Goal: Task Accomplishment & Management: Manage account settings

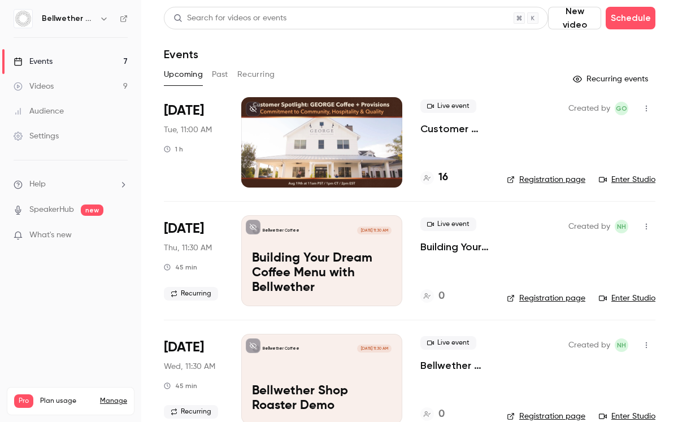
click at [528, 175] on link "Registration page" at bounding box center [546, 179] width 79 height 11
click at [388, 131] on div at bounding box center [321, 142] width 161 height 90
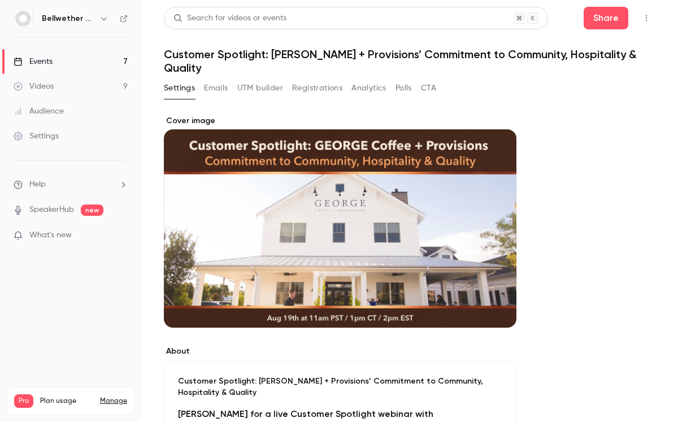
click at [275, 89] on button "UTM builder" at bounding box center [260, 88] width 46 height 18
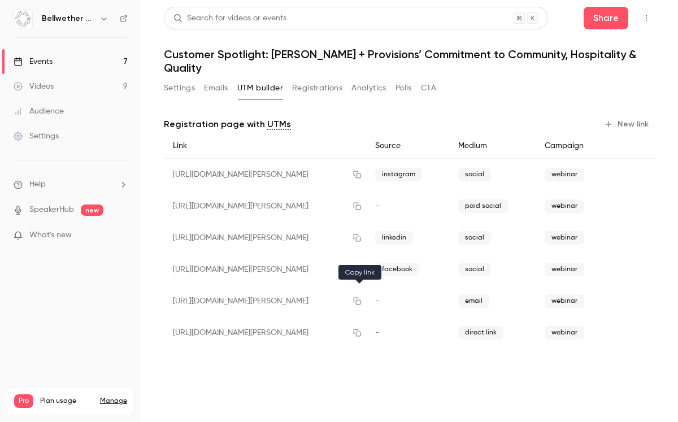
click at [359, 300] on icon "button" at bounding box center [356, 301] width 9 height 8
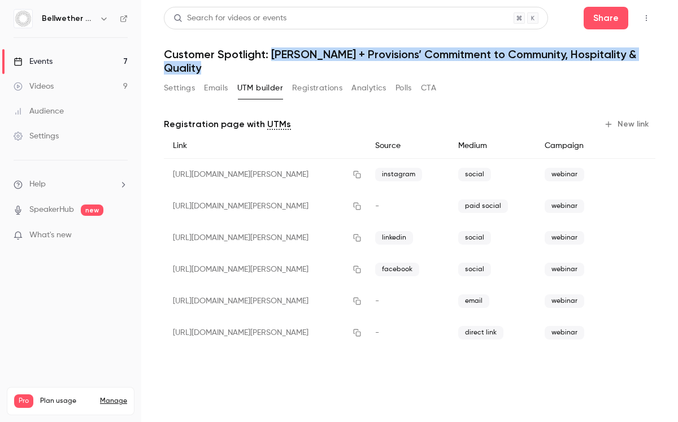
drag, startPoint x: 271, startPoint y: 55, endPoint x: 271, endPoint y: 64, distance: 9.0
click at [271, 64] on h1 "Customer Spotlight: [PERSON_NAME] + Provisions’ Commitment to Community, Hospit…" at bounding box center [409, 60] width 491 height 27
copy h1 "[PERSON_NAME] Coffee + Provisions’ Commitment to Community, Hospitality & Quali…"
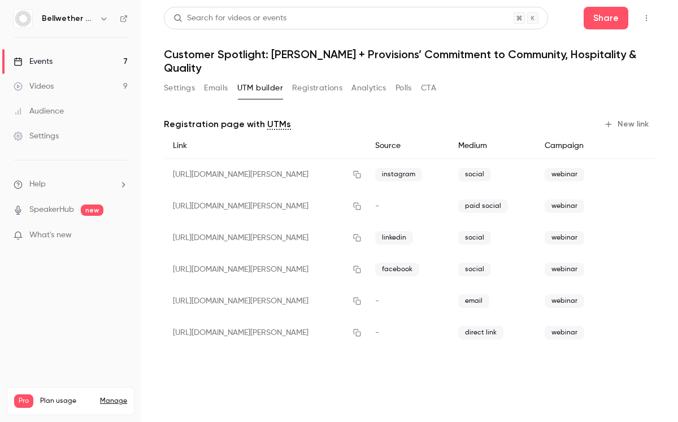
click at [275, 175] on div "[URL][DOMAIN_NAME][PERSON_NAME]" at bounding box center [265, 175] width 202 height 32
click at [328, 86] on button "Registrations" at bounding box center [317, 88] width 50 height 18
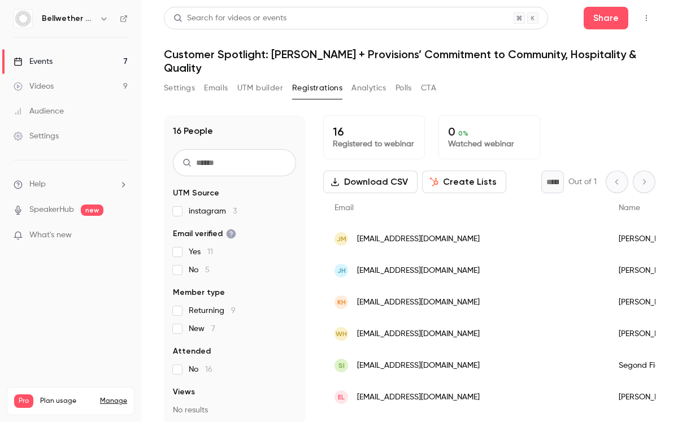
click at [172, 84] on button "Settings" at bounding box center [179, 88] width 31 height 18
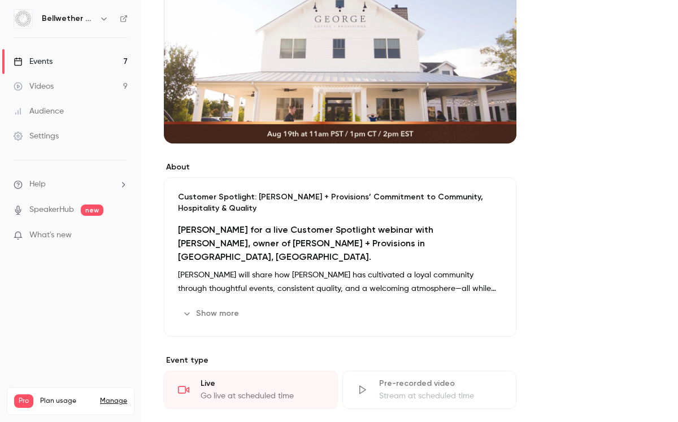
scroll to position [207, 0]
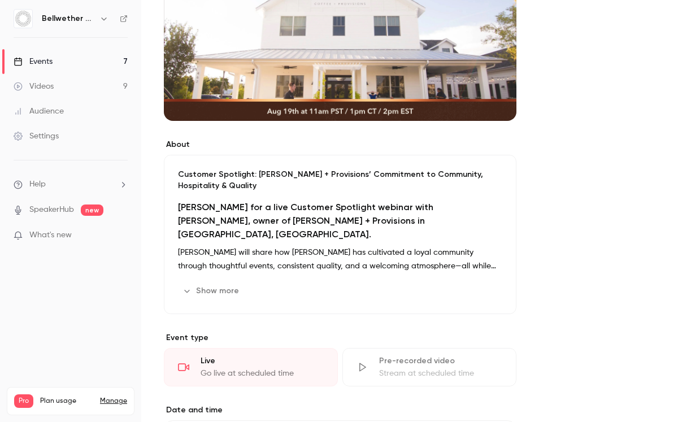
click at [287, 224] on h2 "[PERSON_NAME] for a live Customer Spotlight webinar with [PERSON_NAME], owner o…" at bounding box center [340, 221] width 324 height 41
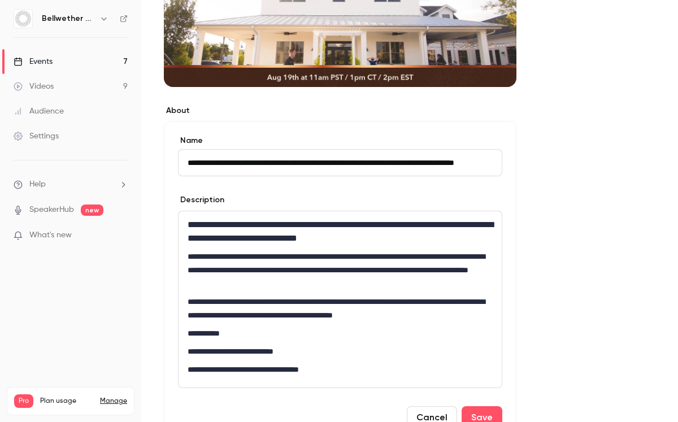
scroll to position [250, 0]
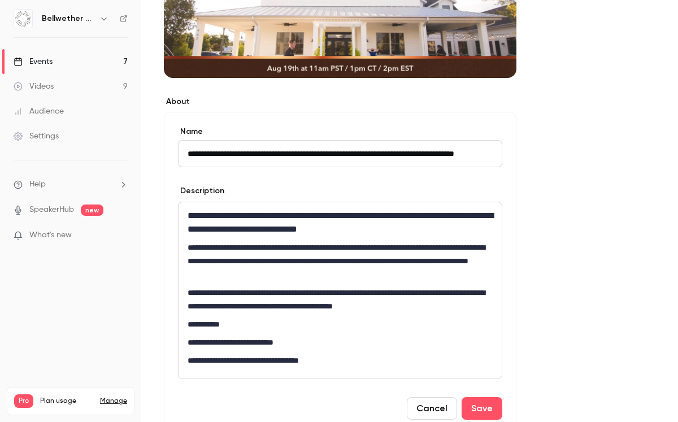
click at [280, 262] on p "**********" at bounding box center [340, 261] width 305 height 41
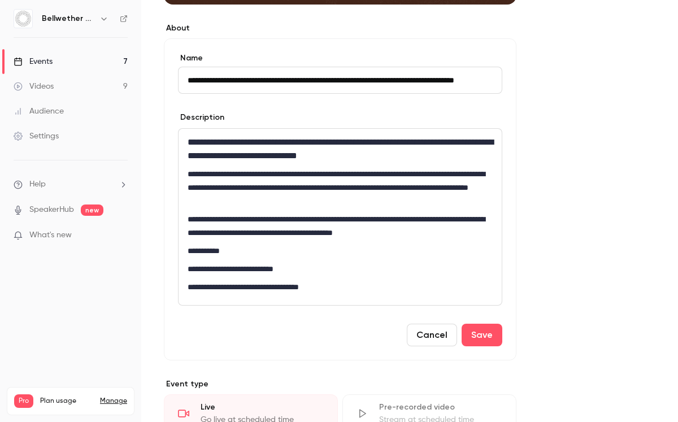
scroll to position [334, 0]
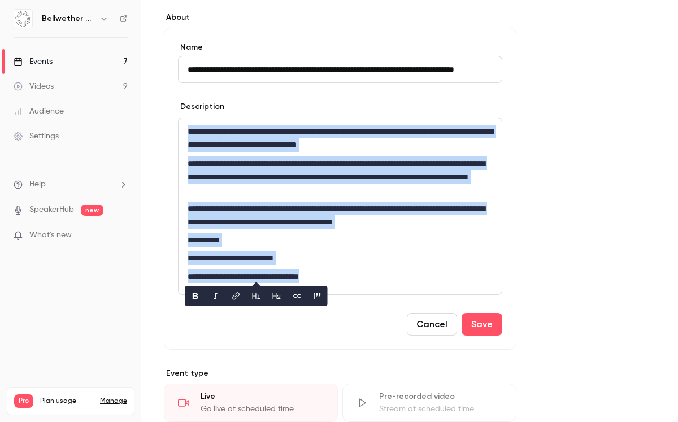
copy div "**********"
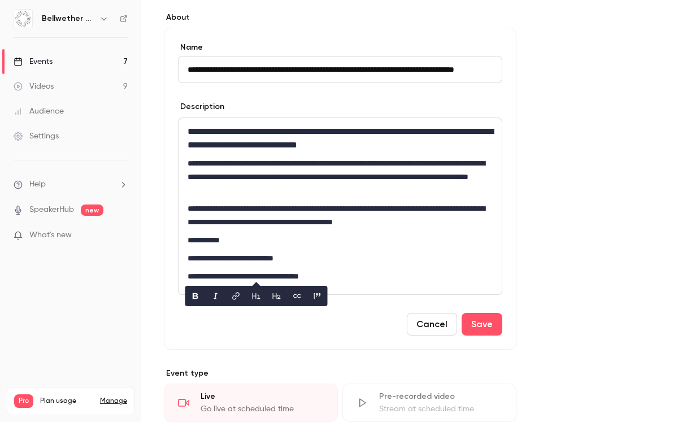
click at [517, 211] on div "**********" at bounding box center [409, 289] width 491 height 1016
